Goal: Information Seeking & Learning: Learn about a topic

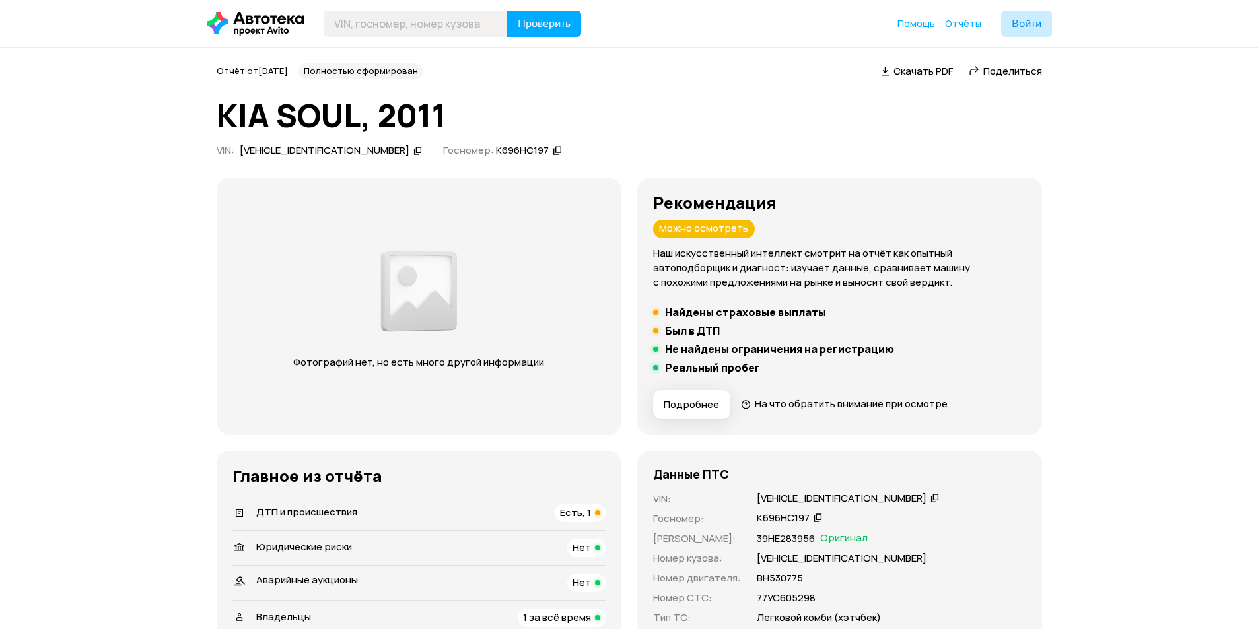
drag, startPoint x: 268, startPoint y: 483, endPoint x: 309, endPoint y: 483, distance: 40.9
click at [285, 483] on h3 "Главное из отчёта" at bounding box center [418, 476] width 373 height 18
click at [396, 460] on div "Главное из отчёта   ДТП и происшествия Есть, 1   Юридические риски Нет Аварийны…" at bounding box center [419, 599] width 405 height 297
click at [287, 510] on span "ДТП и происшествия" at bounding box center [306, 512] width 101 height 14
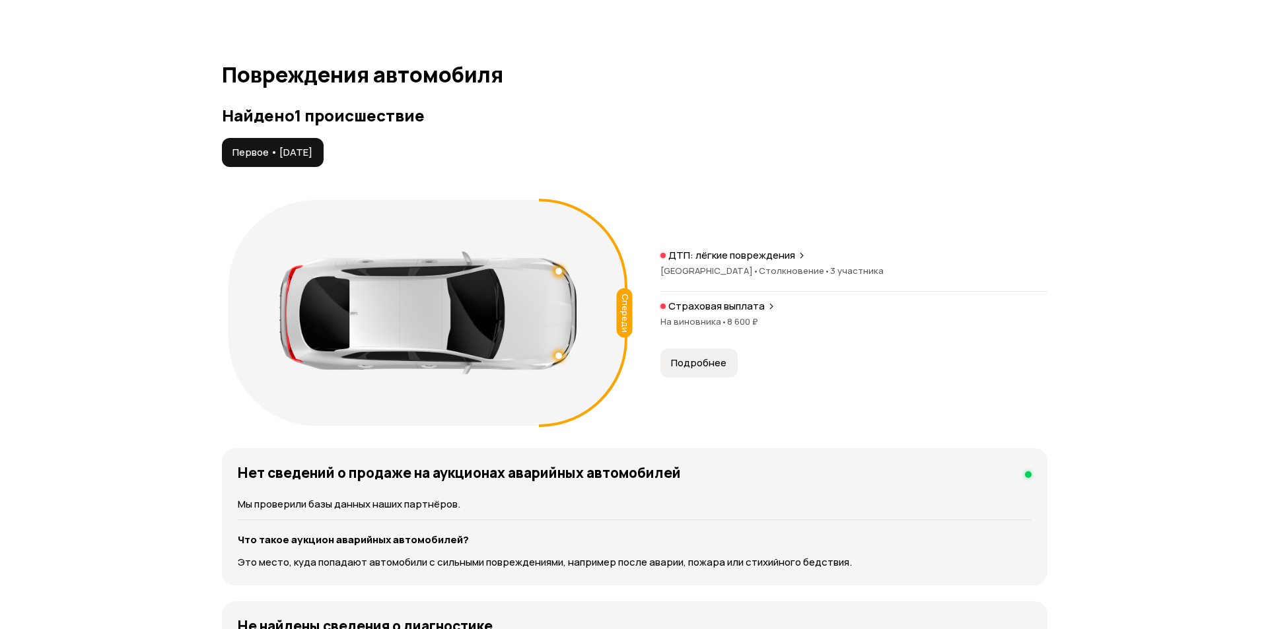
scroll to position [1333, 0]
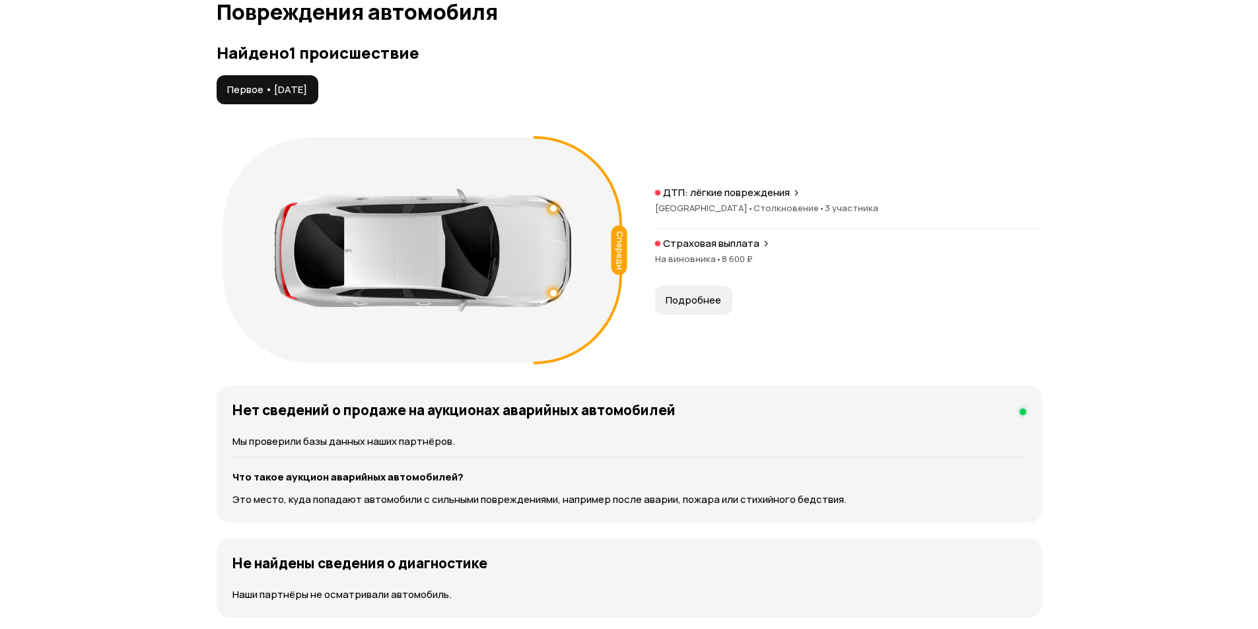
click at [690, 308] on button "Подробнее" at bounding box center [693, 300] width 77 height 29
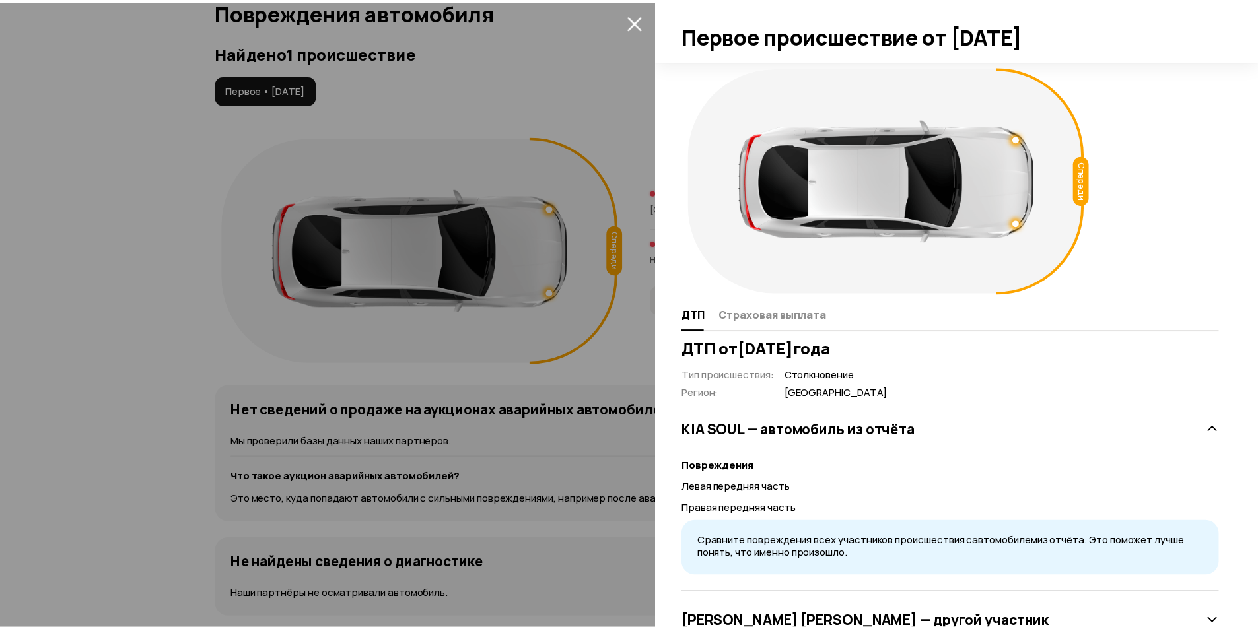
scroll to position [108, 0]
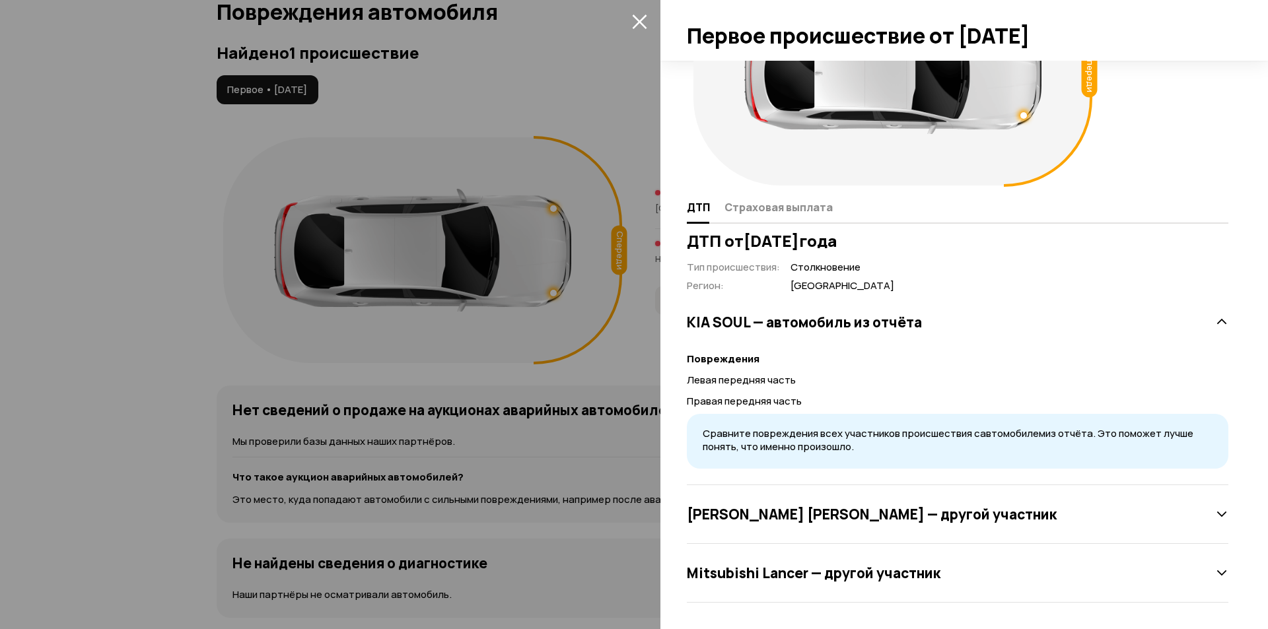
click at [176, 380] on div at bounding box center [634, 314] width 1268 height 629
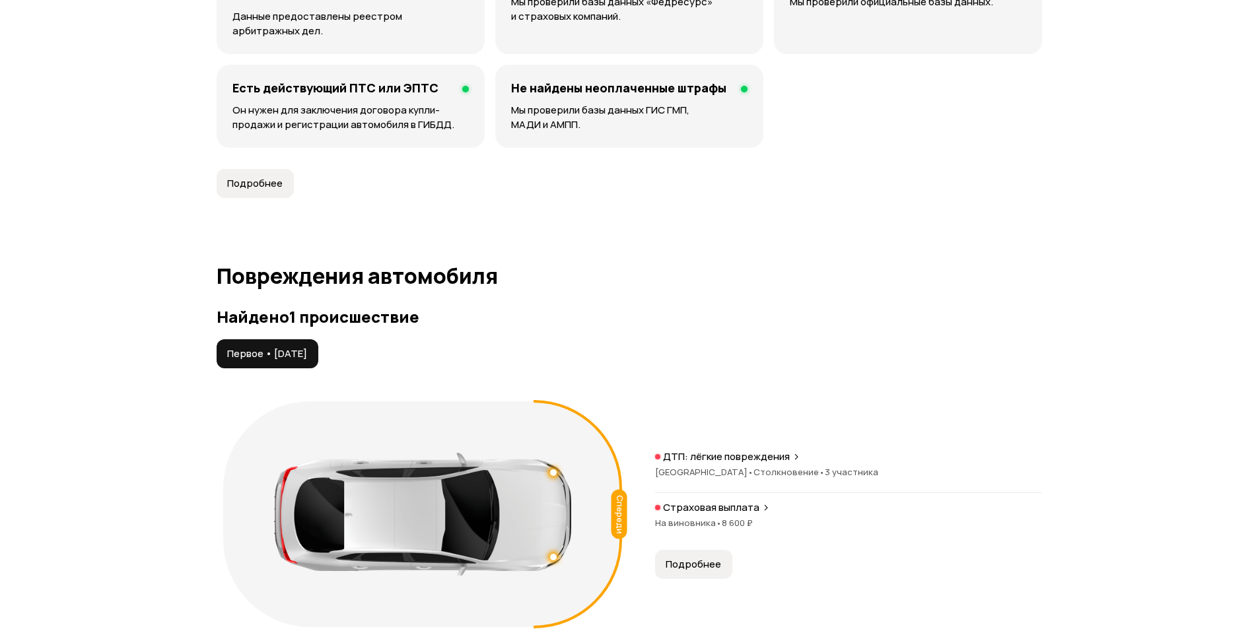
scroll to position [1003, 0]
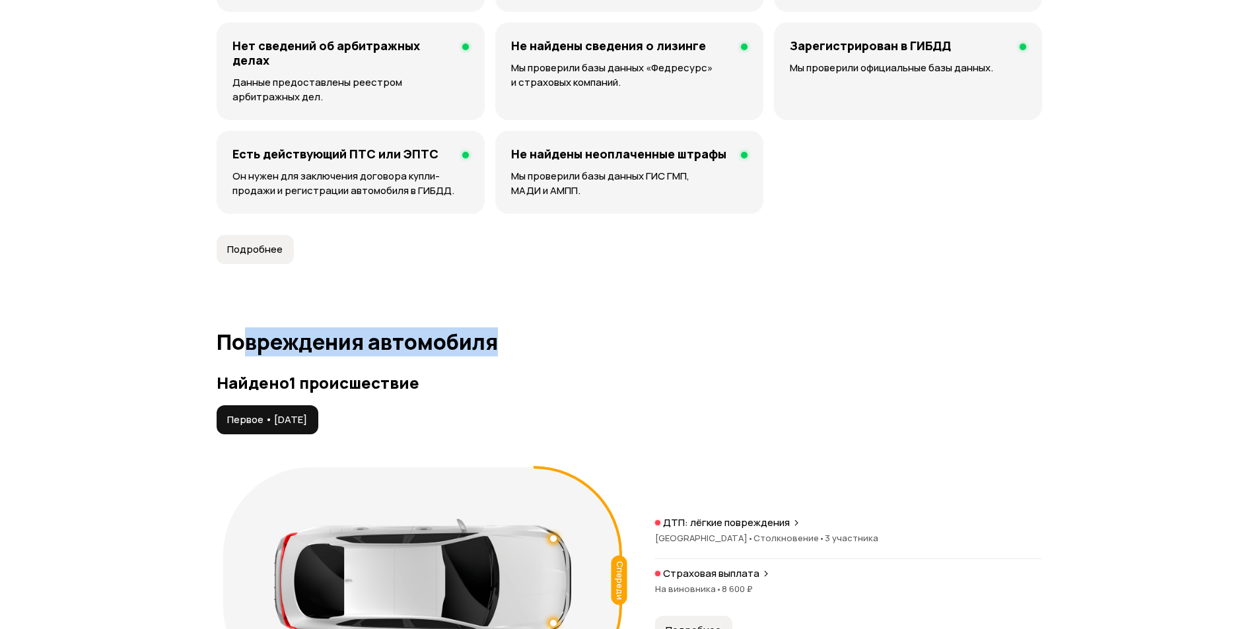
drag, startPoint x: 496, startPoint y: 320, endPoint x: 173, endPoint y: 297, distance: 323.8
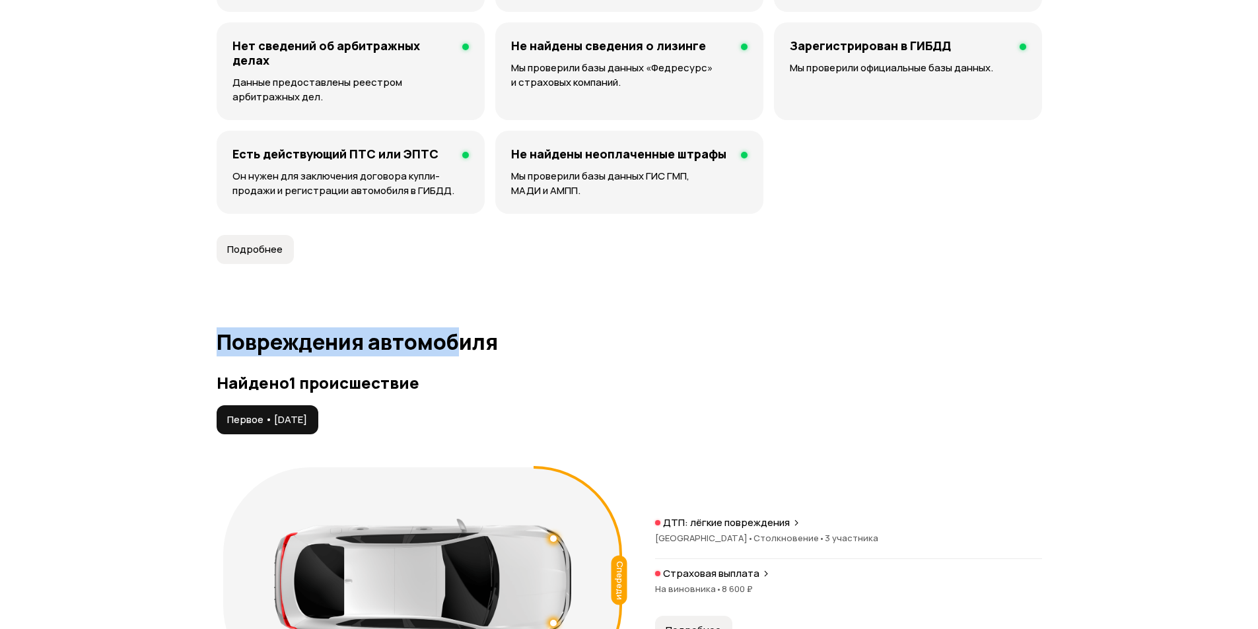
drag, startPoint x: 203, startPoint y: 328, endPoint x: 492, endPoint y: 325, distance: 288.6
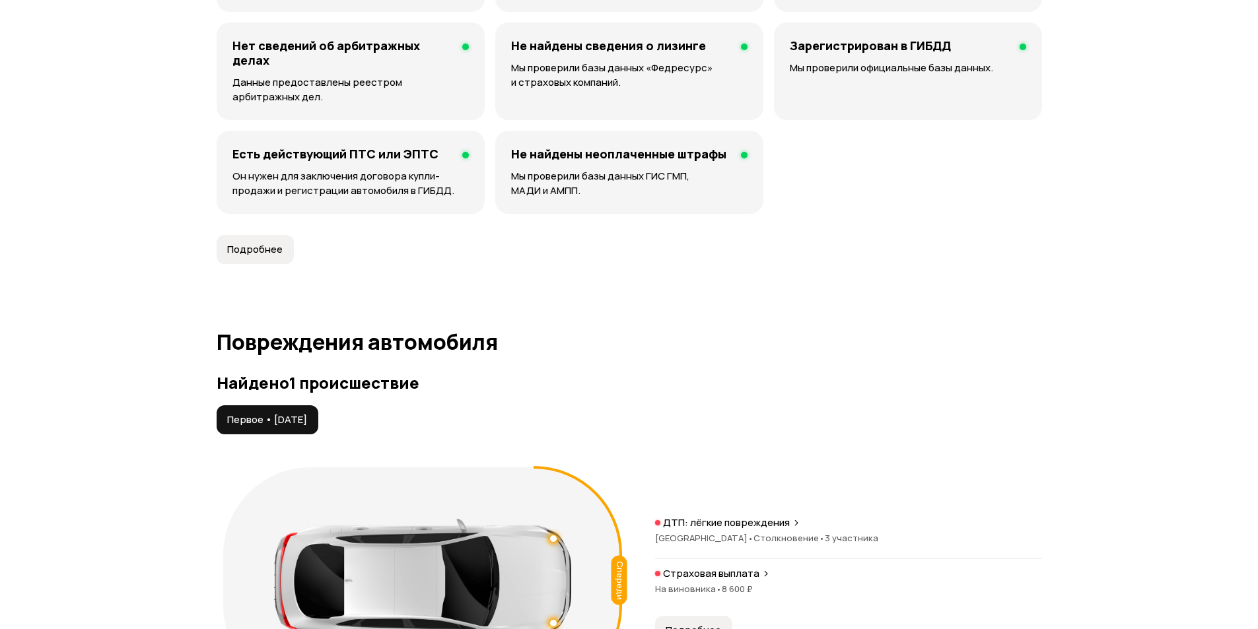
scroll to position [541, 0]
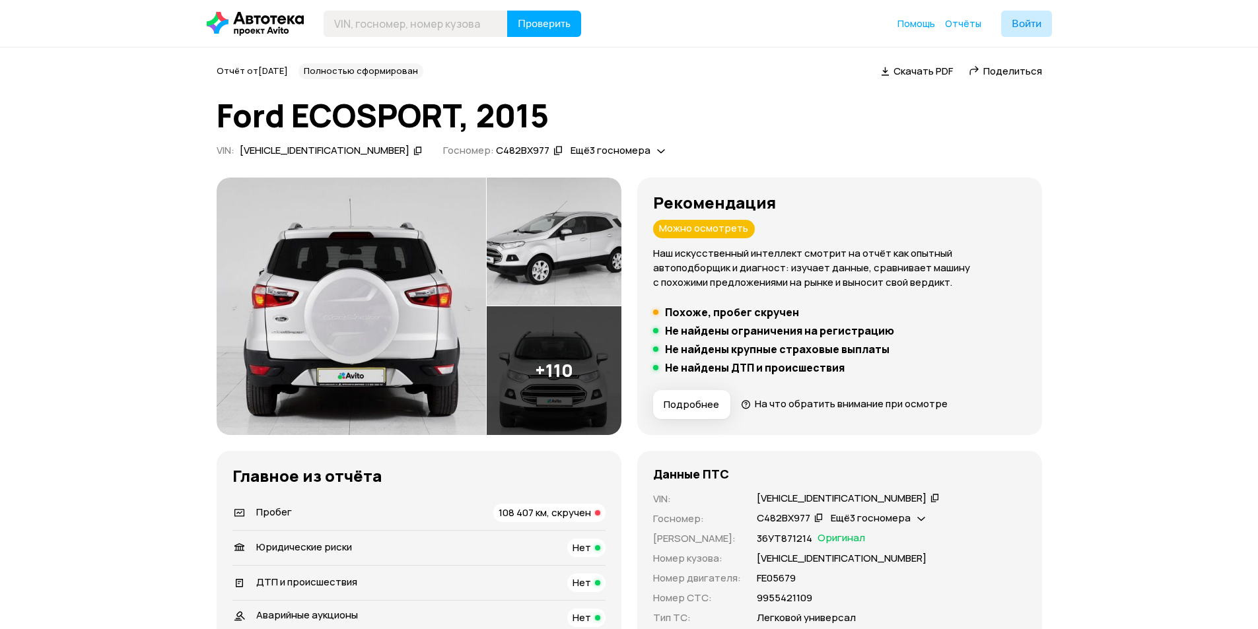
scroll to position [198, 0]
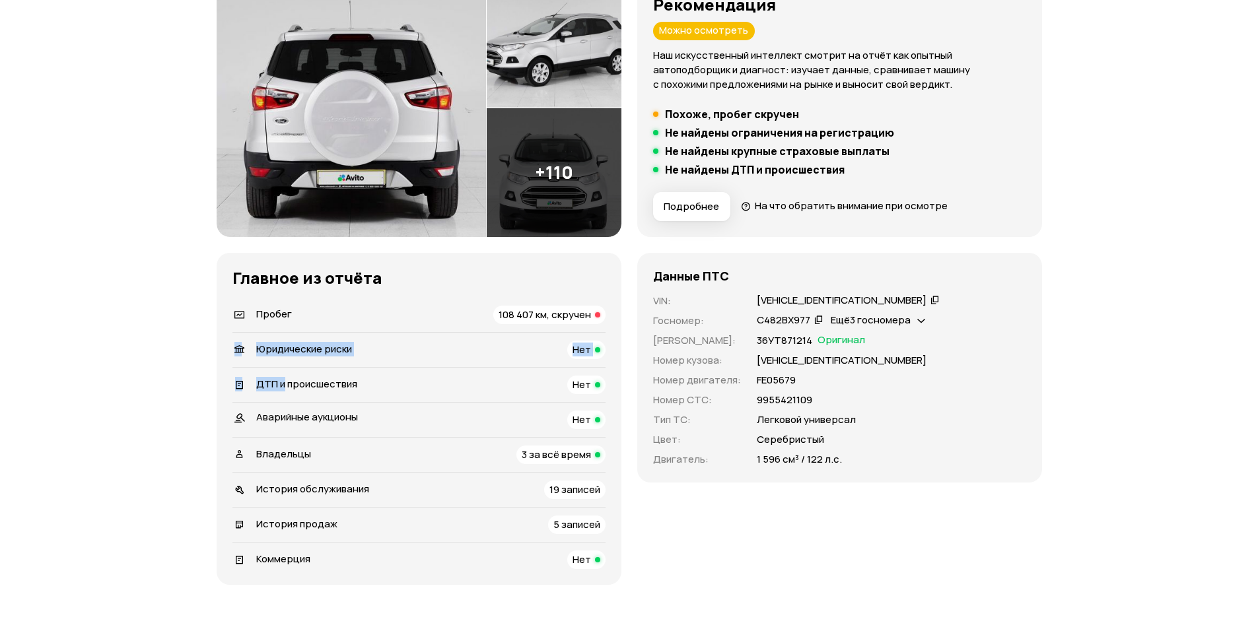
click at [293, 388] on div "Главное из отчёта   Пробег 108 407 км, скручен   Юридические риски Нет   ДТП и …" at bounding box center [419, 419] width 405 height 332
drag, startPoint x: 496, startPoint y: 456, endPoint x: 491, endPoint y: 484, distance: 28.1
click at [505, 457] on div "Владельцы 3 за всё время" at bounding box center [418, 455] width 373 height 18
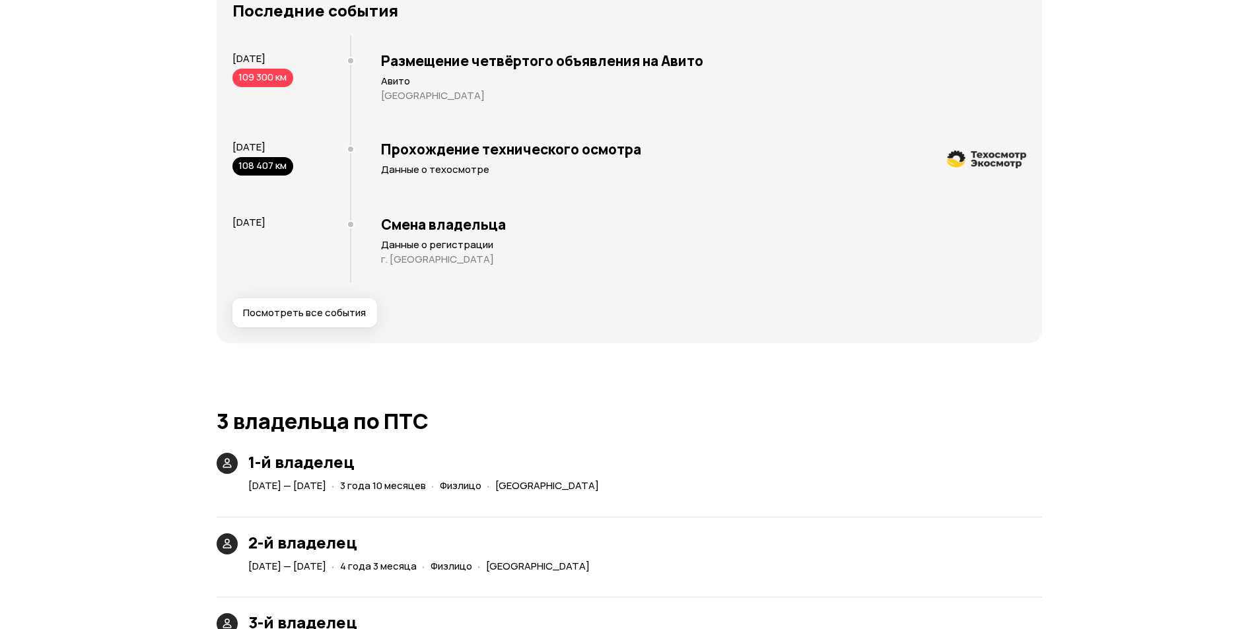
scroll to position [2548, 0]
